Goal: Transaction & Acquisition: Purchase product/service

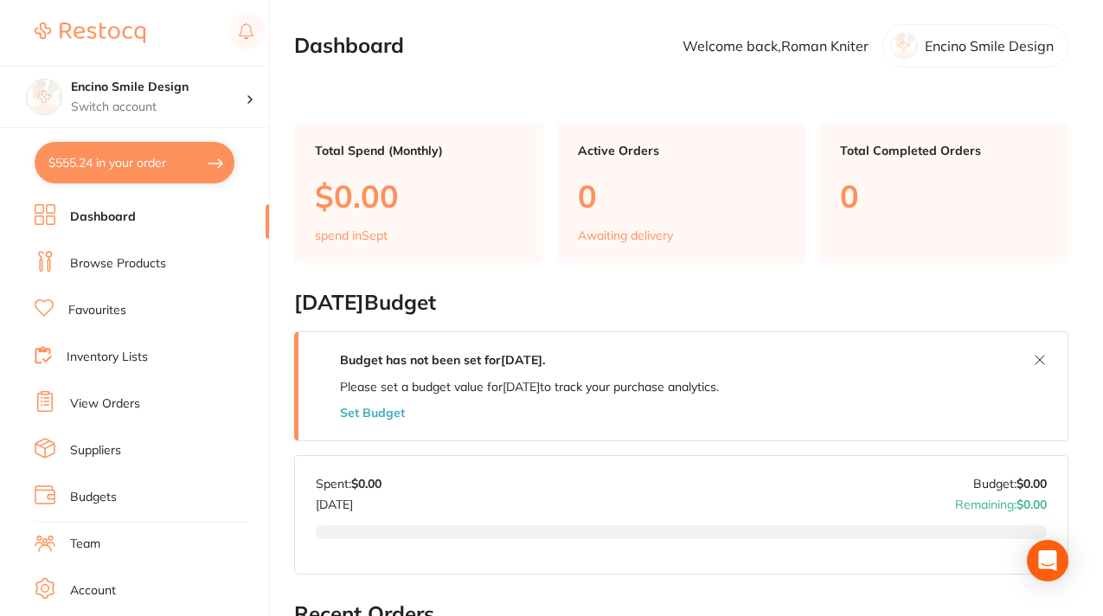
click at [182, 163] on button "$555.24 in your order" at bounding box center [135, 163] width 200 height 42
checkbox input "true"
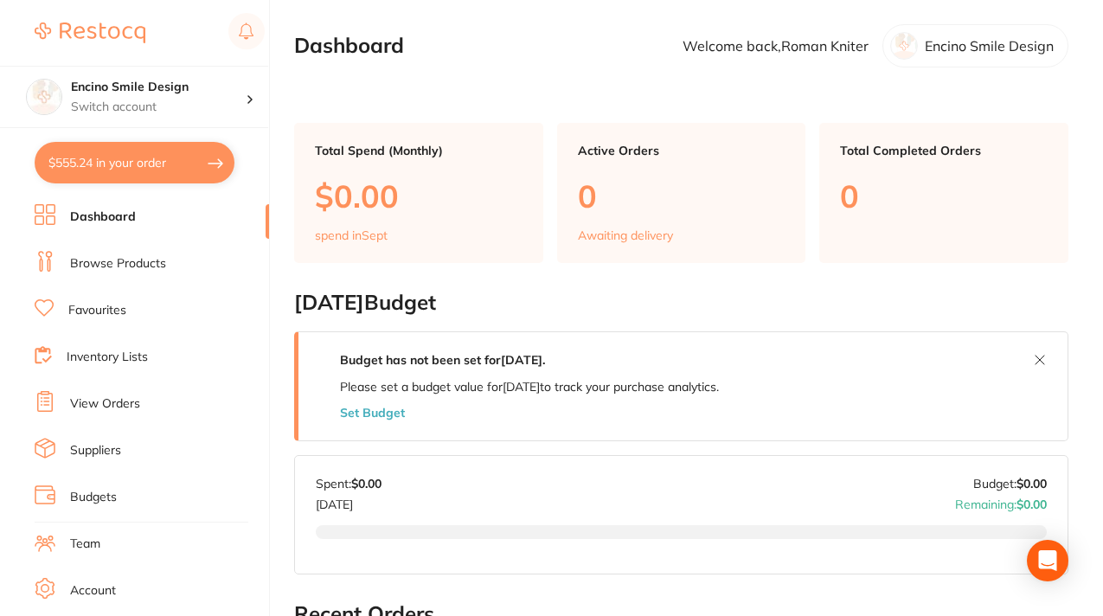
checkbox input "true"
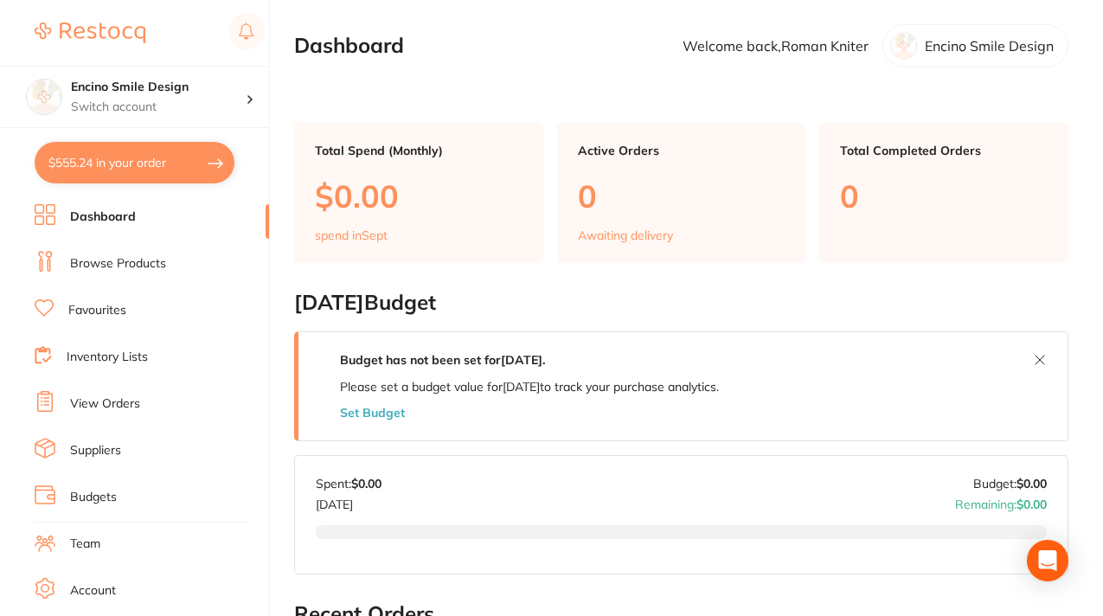
checkbox input "true"
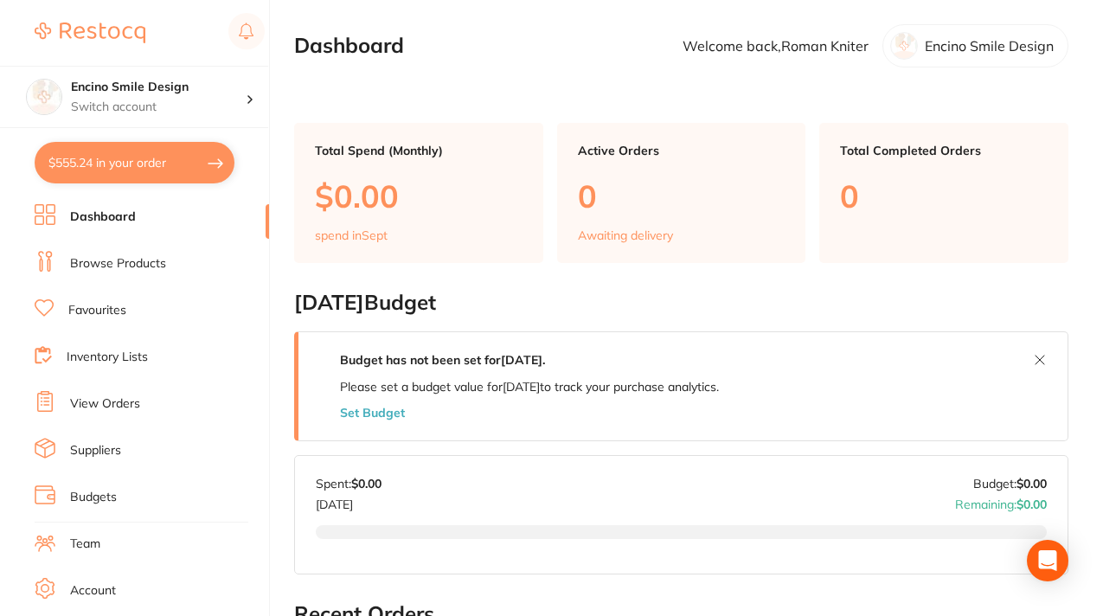
checkbox input "true"
